Goal: Transaction & Acquisition: Purchase product/service

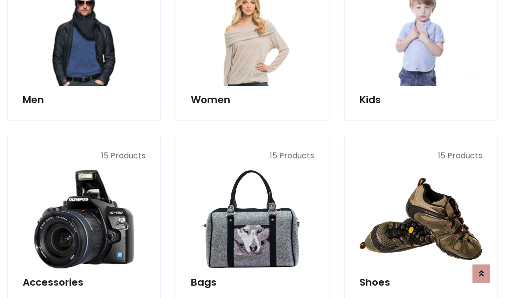
scroll to position [330, 0]
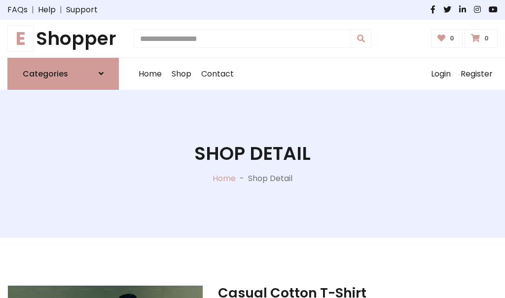
click at [63, 38] on h1 "E Shopper" at bounding box center [62, 39] width 111 height 22
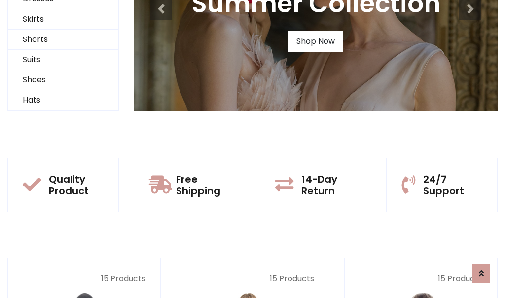
scroll to position [95, 0]
